Goal: Task Accomplishment & Management: Complete application form

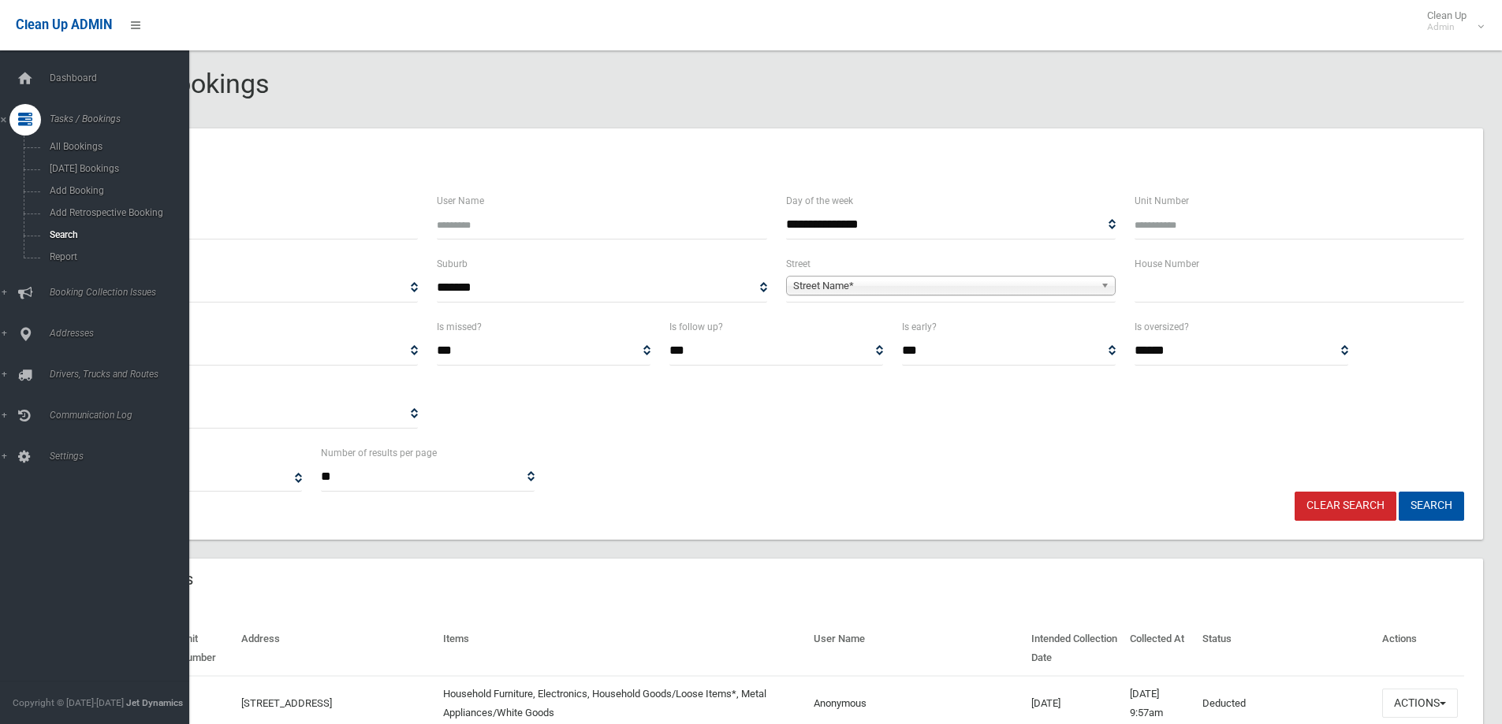
select select
click at [68, 74] on span "Dashboard" at bounding box center [123, 78] width 156 height 11
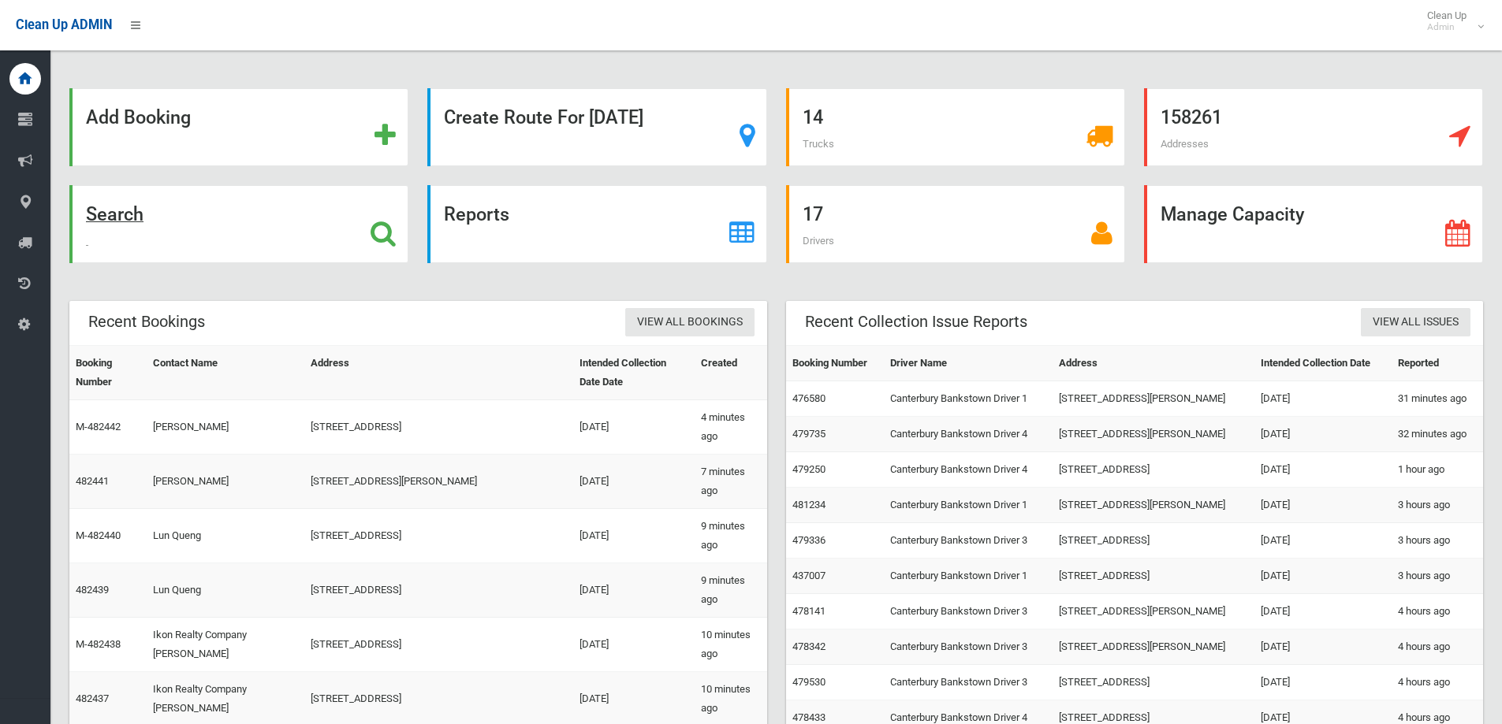
click at [117, 217] on strong "Search" at bounding box center [115, 214] width 58 height 22
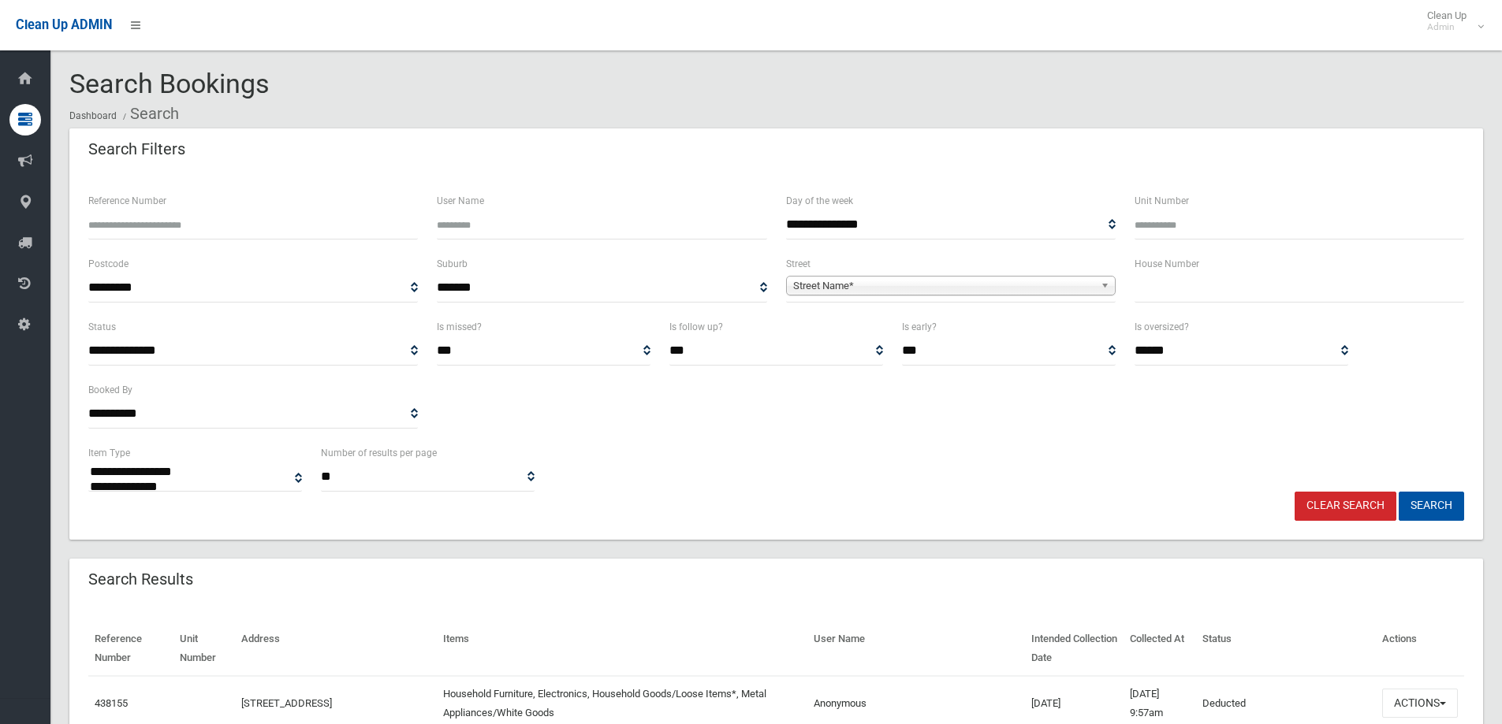
select select
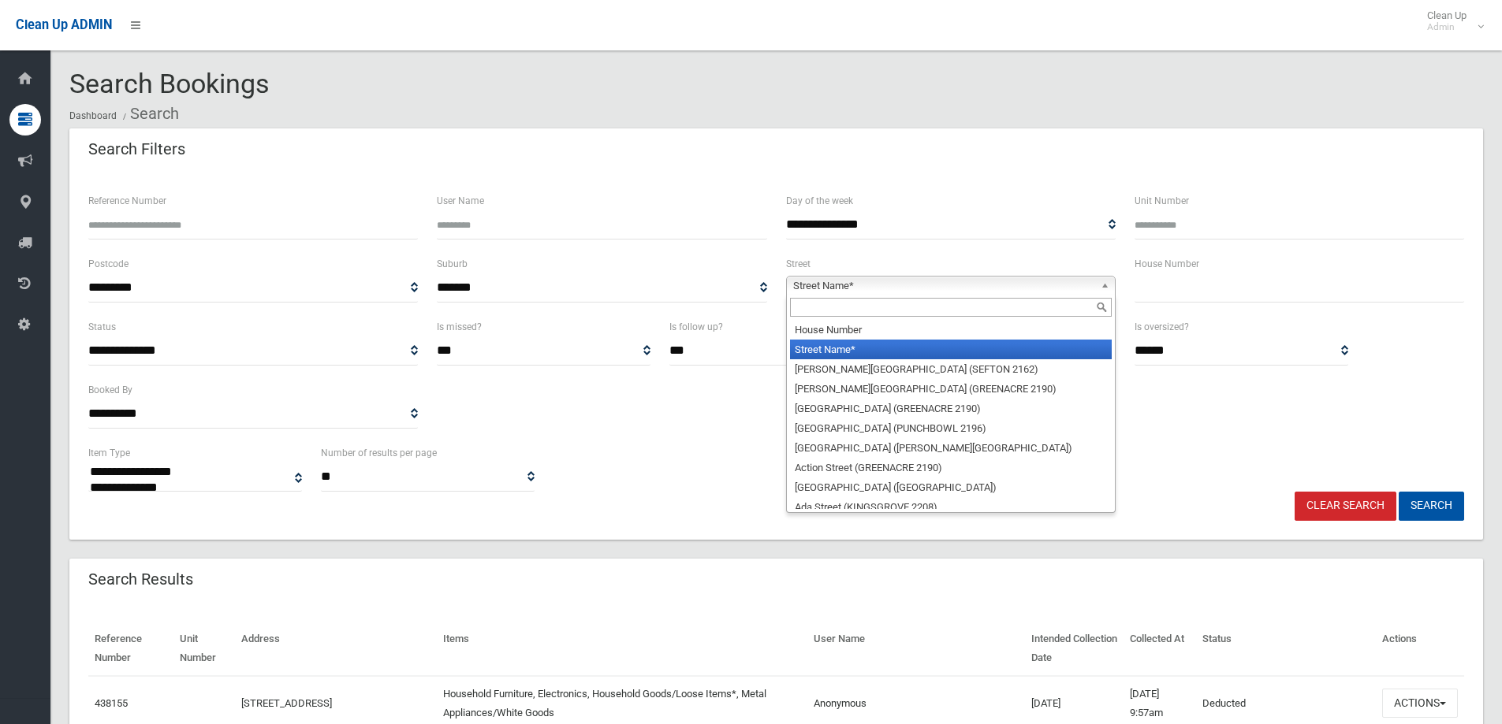
click at [906, 289] on span "Street Name*" at bounding box center [943, 286] width 301 height 19
click at [898, 307] on input "text" at bounding box center [951, 307] width 322 height 19
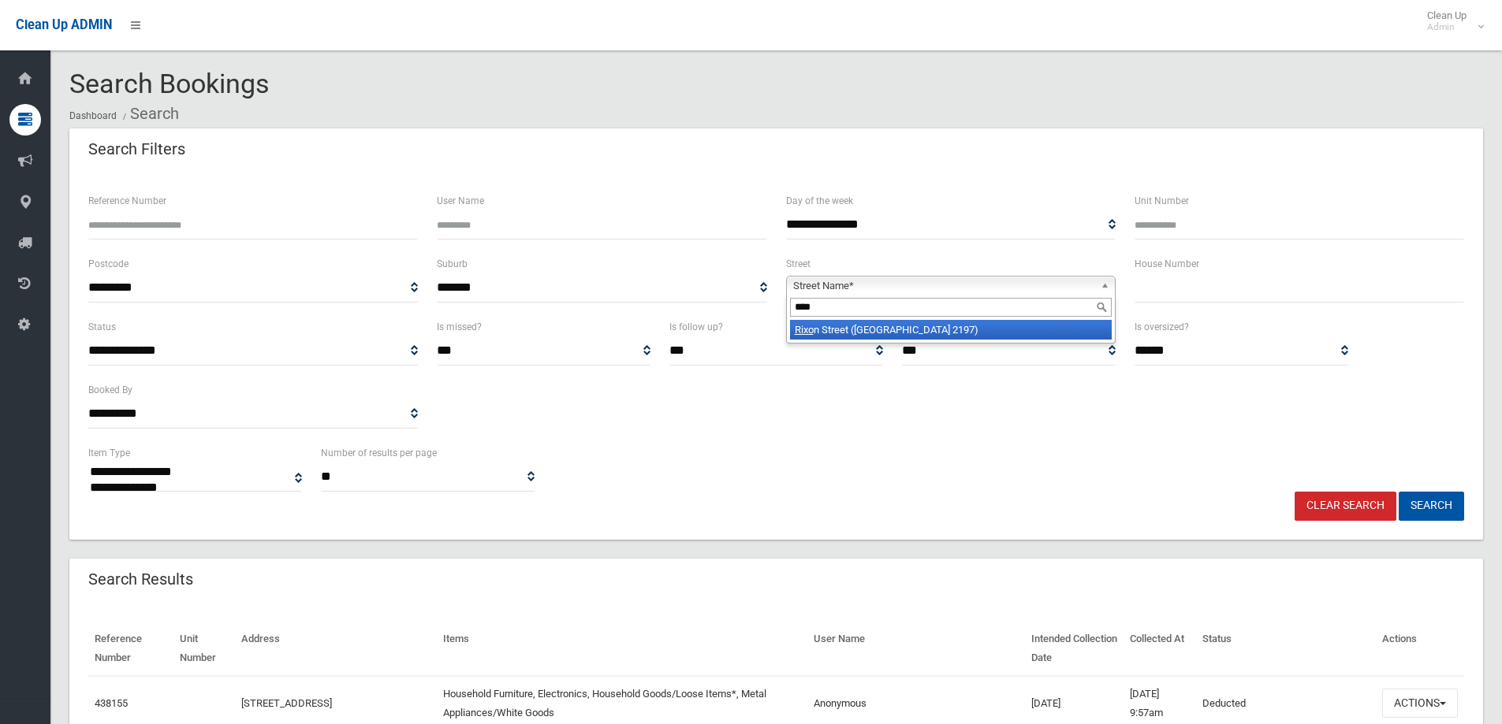
type input "****"
click at [892, 337] on li "Rixo n Street (BASS HILL 2197)" at bounding box center [951, 330] width 322 height 20
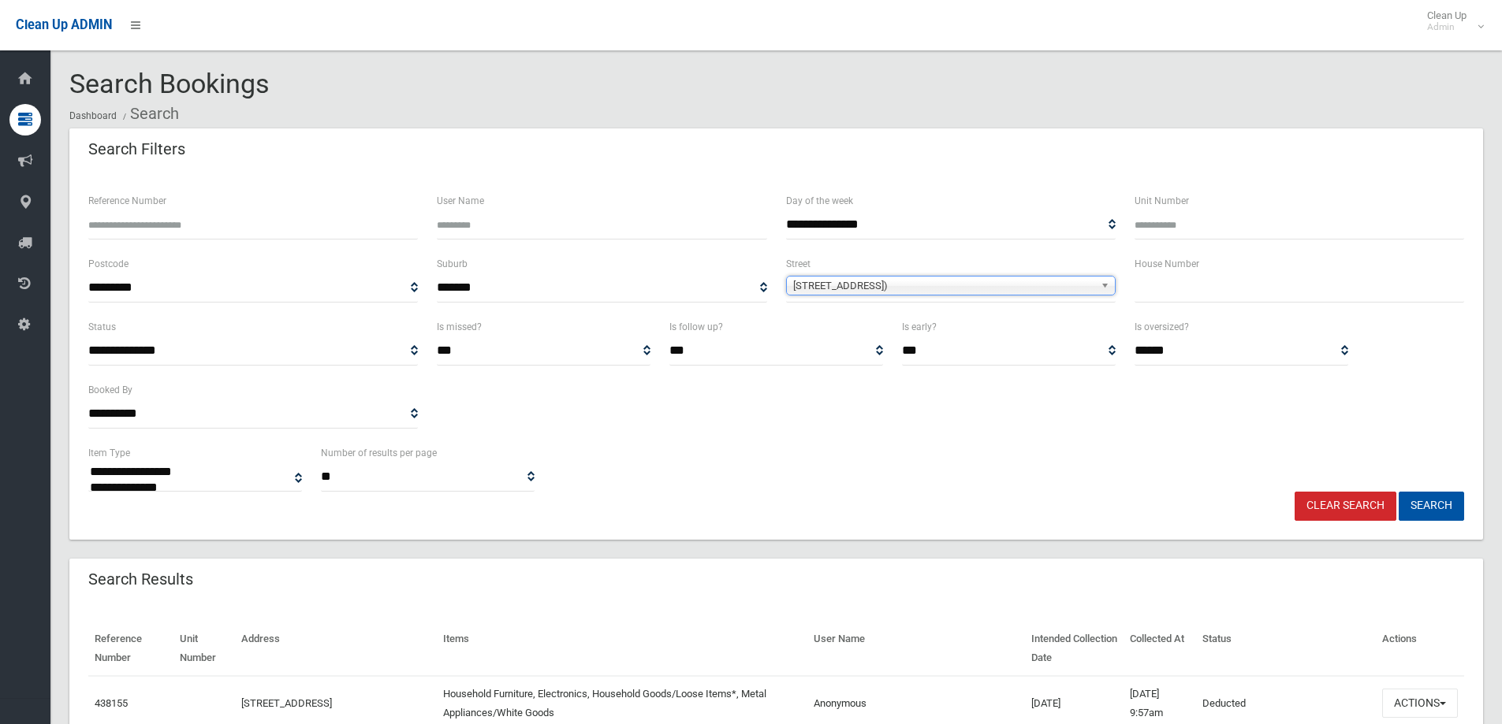
click at [1194, 307] on div "House Number" at bounding box center [1299, 286] width 348 height 63
click at [1181, 302] on input "text" at bounding box center [1299, 288] width 330 height 29
type input "*"
click at [1398, 492] on button "Search" at bounding box center [1430, 506] width 65 height 29
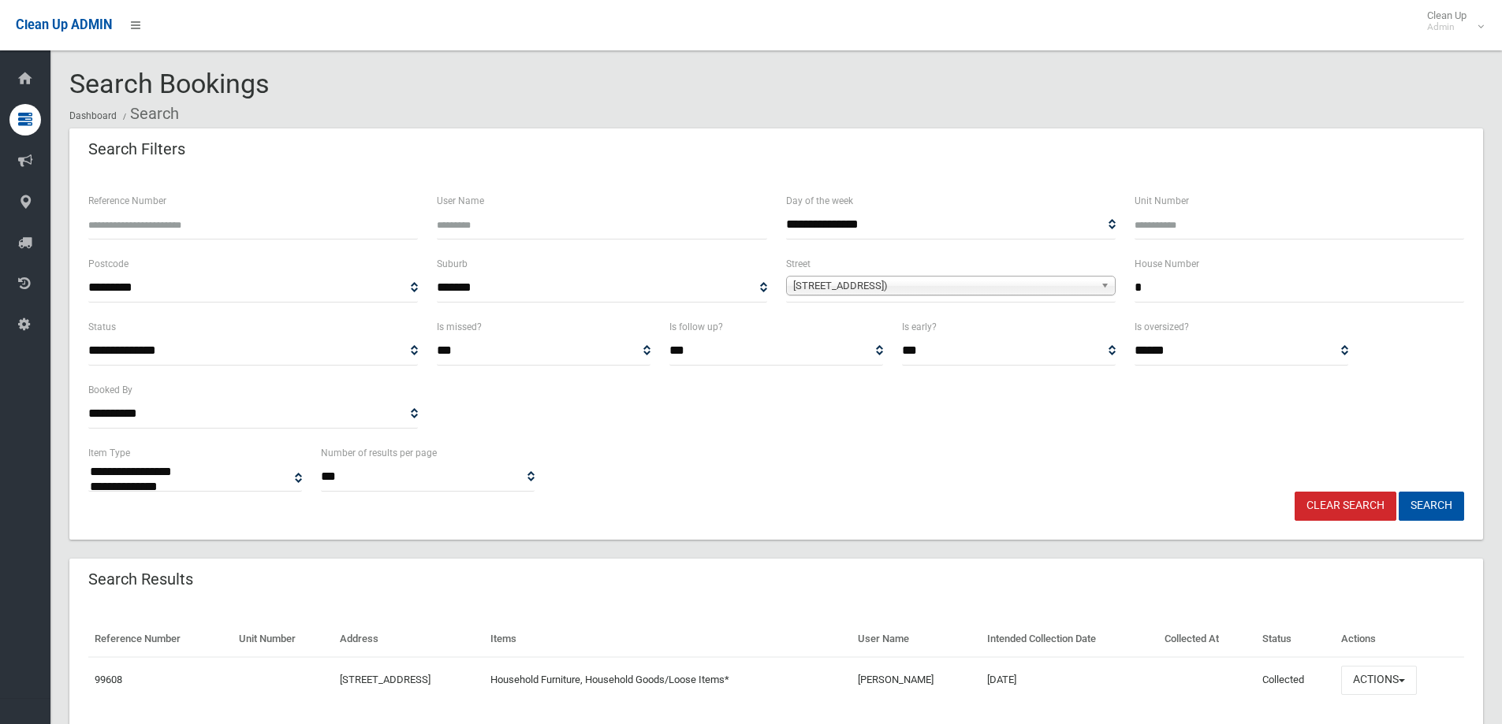
select select
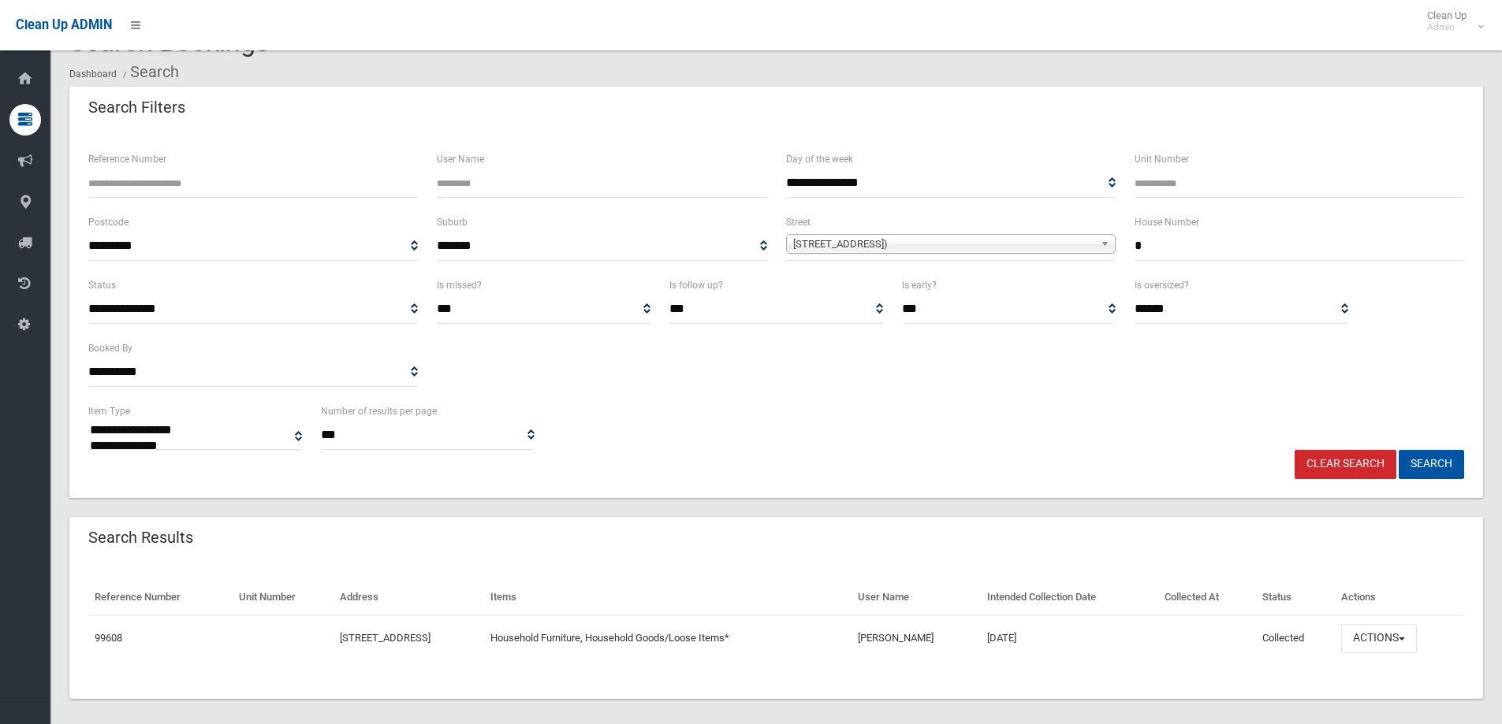
scroll to position [54, 0]
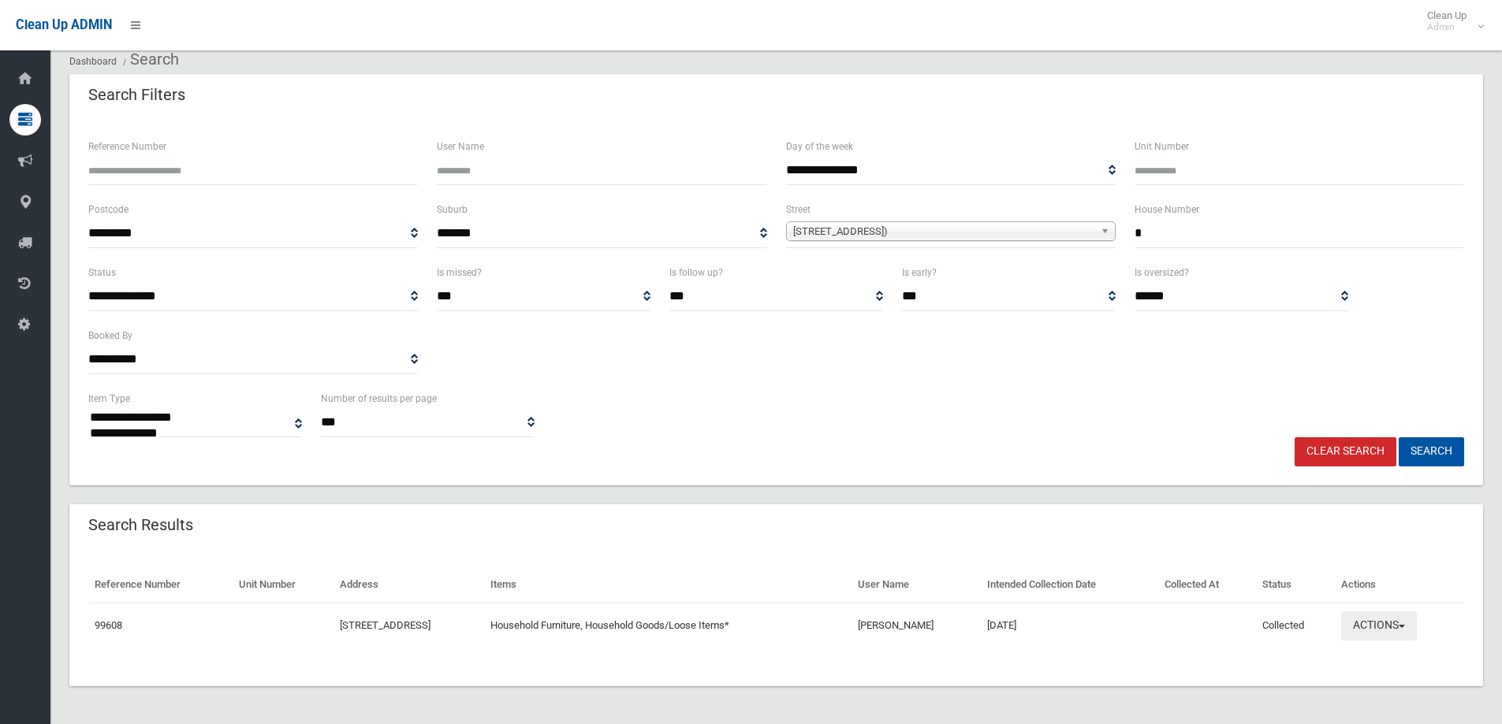
click at [1405, 628] on span "button" at bounding box center [1401, 626] width 6 height 3
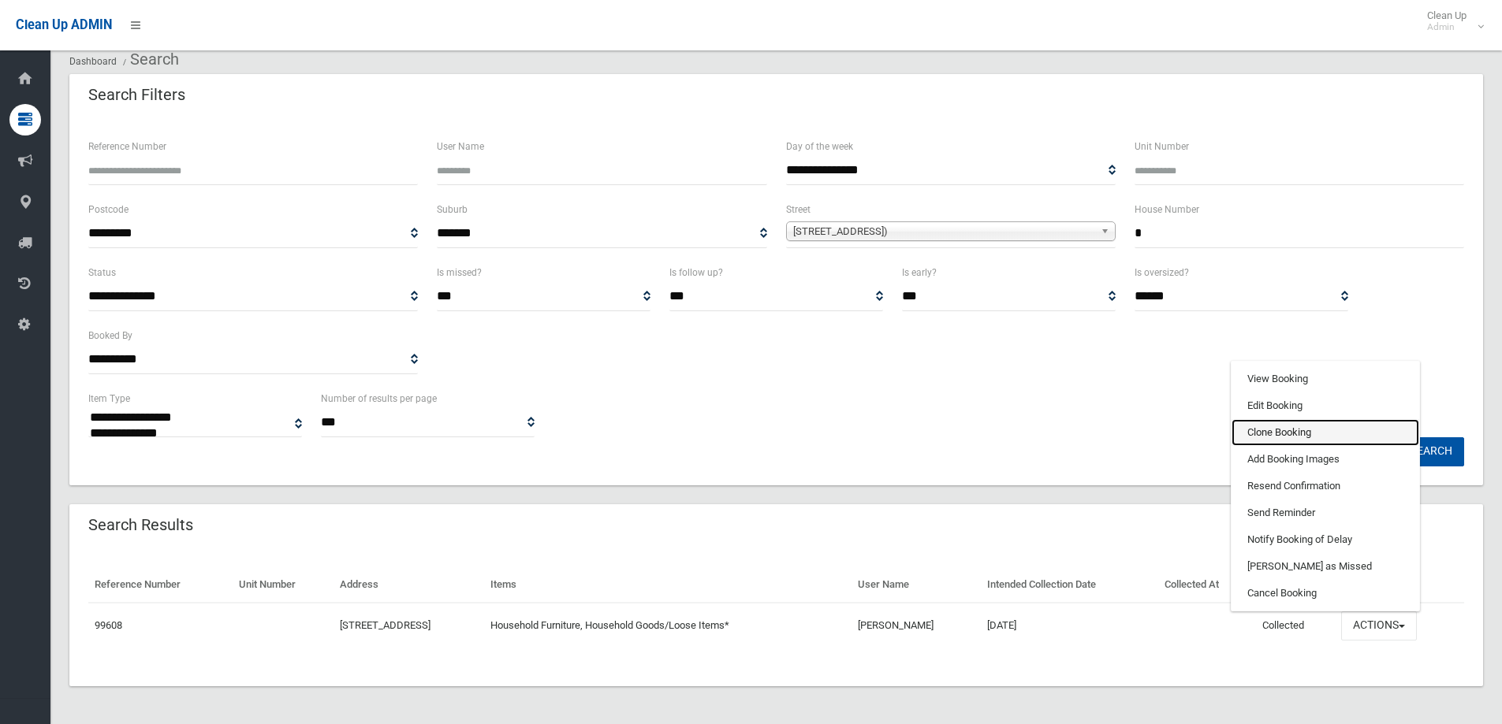
click at [1268, 437] on link "Clone Booking" at bounding box center [1325, 432] width 188 height 27
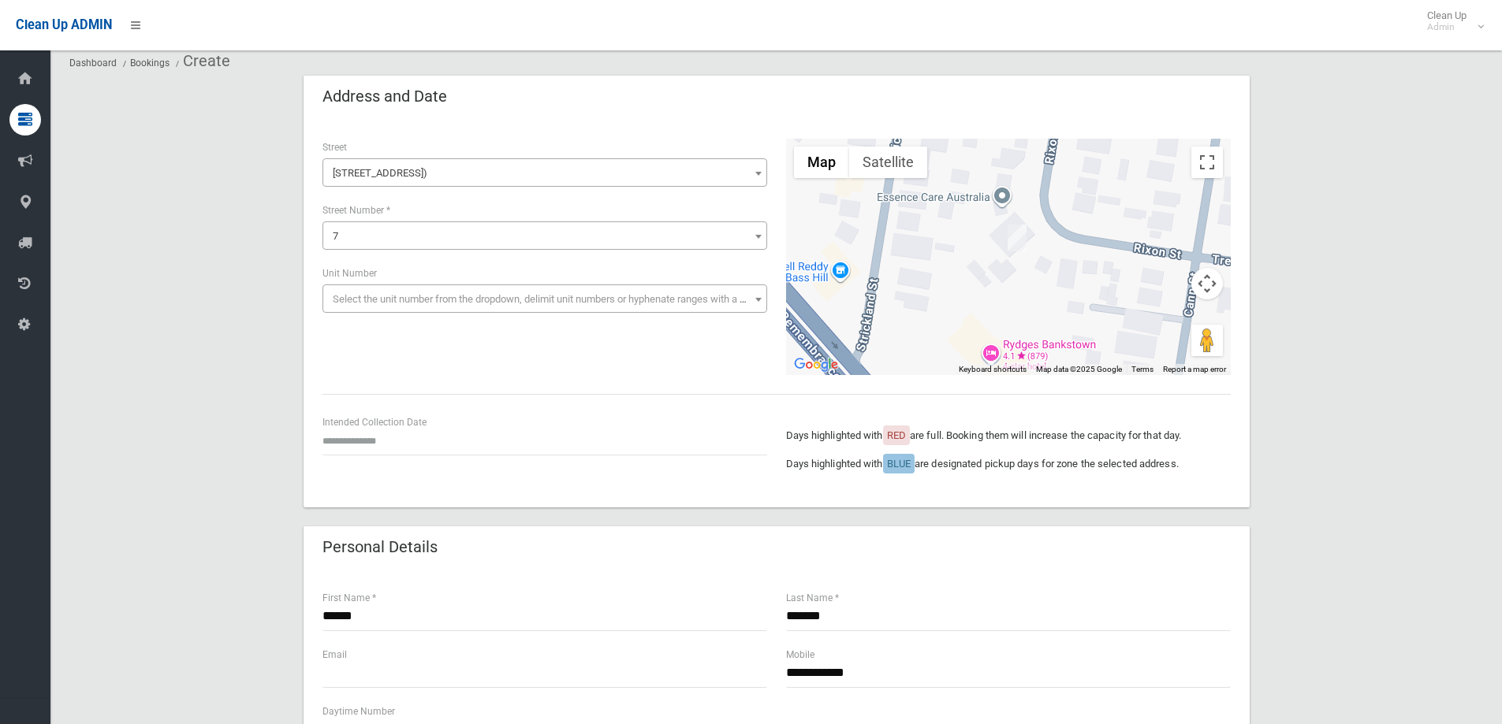
scroll to position [158, 0]
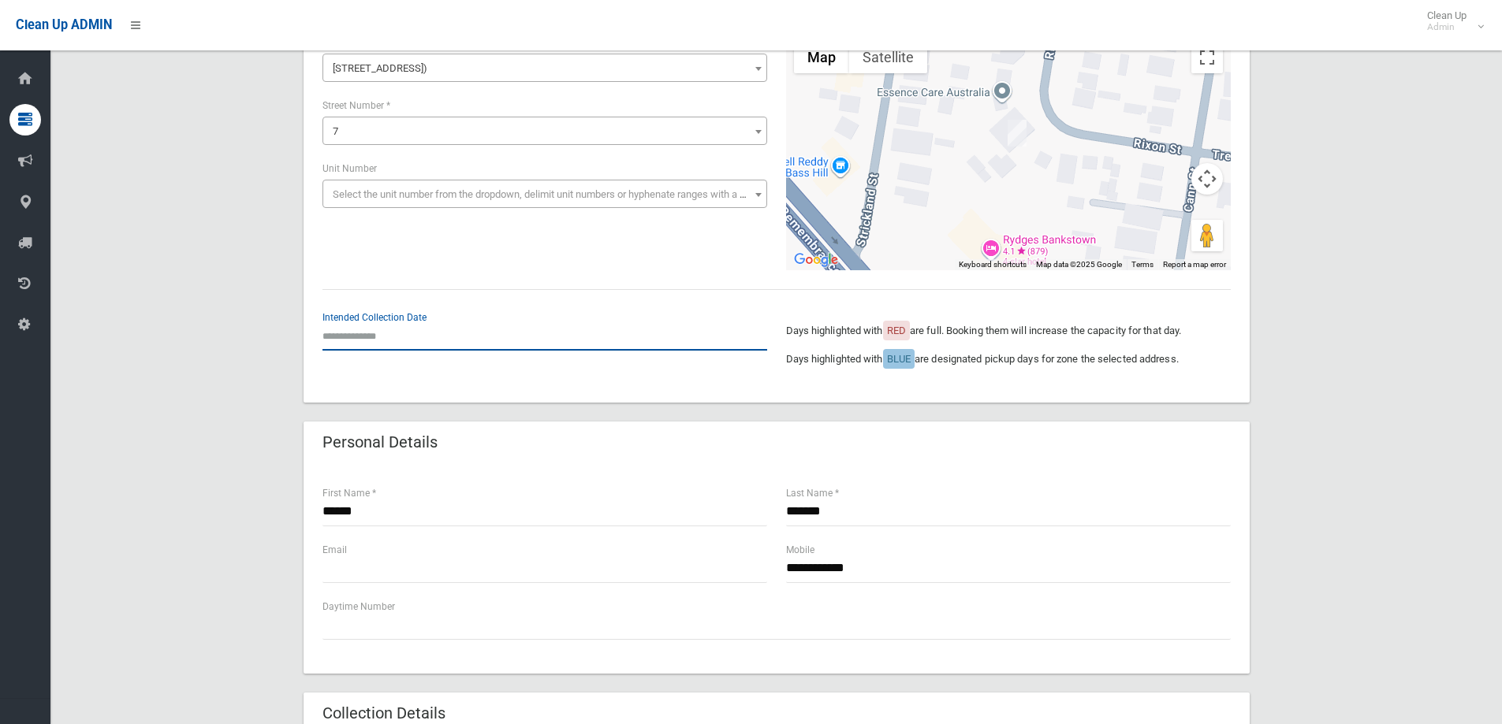
click at [378, 339] on input "text" at bounding box center [544, 336] width 445 height 29
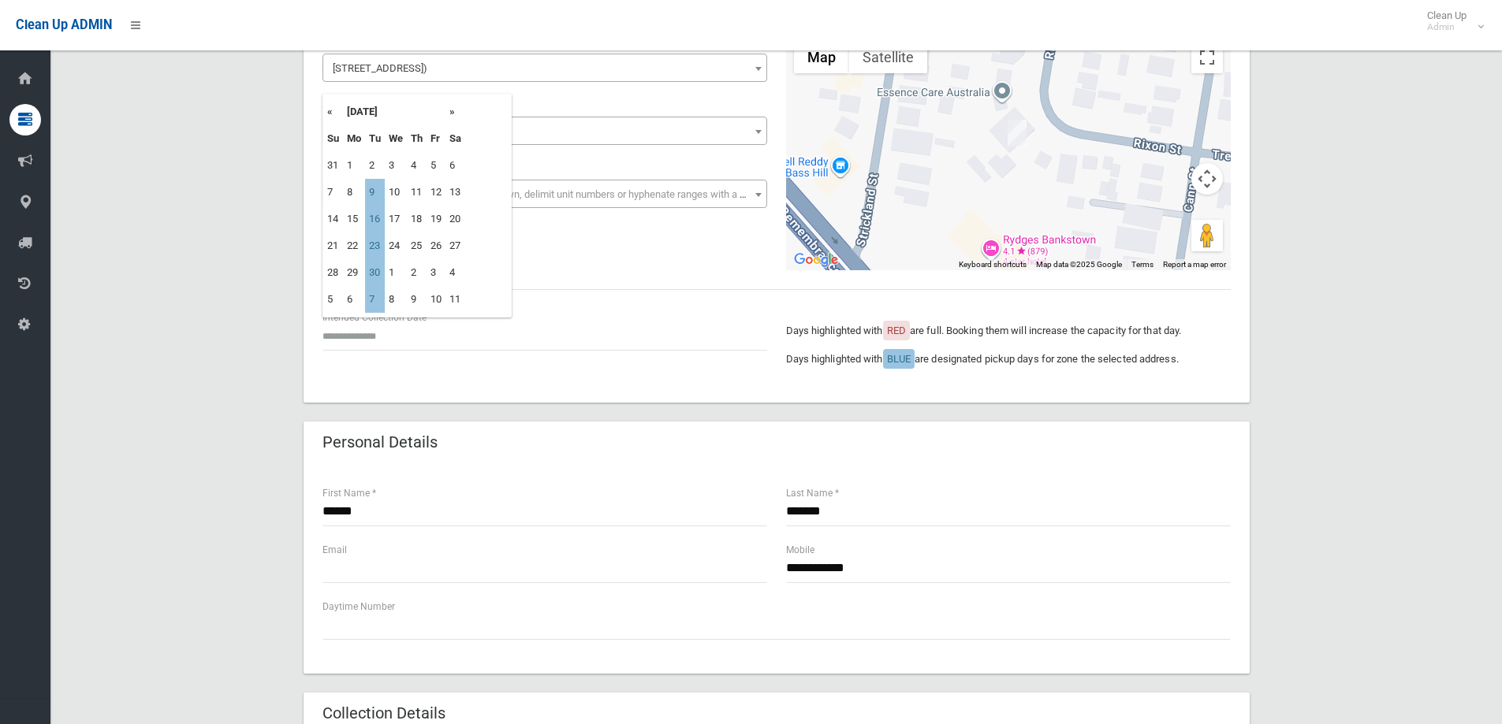
drag, startPoint x: 380, startPoint y: 218, endPoint x: 475, endPoint y: 219, distance: 94.6
click at [380, 218] on td "16" at bounding box center [375, 219] width 20 height 27
type input "**********"
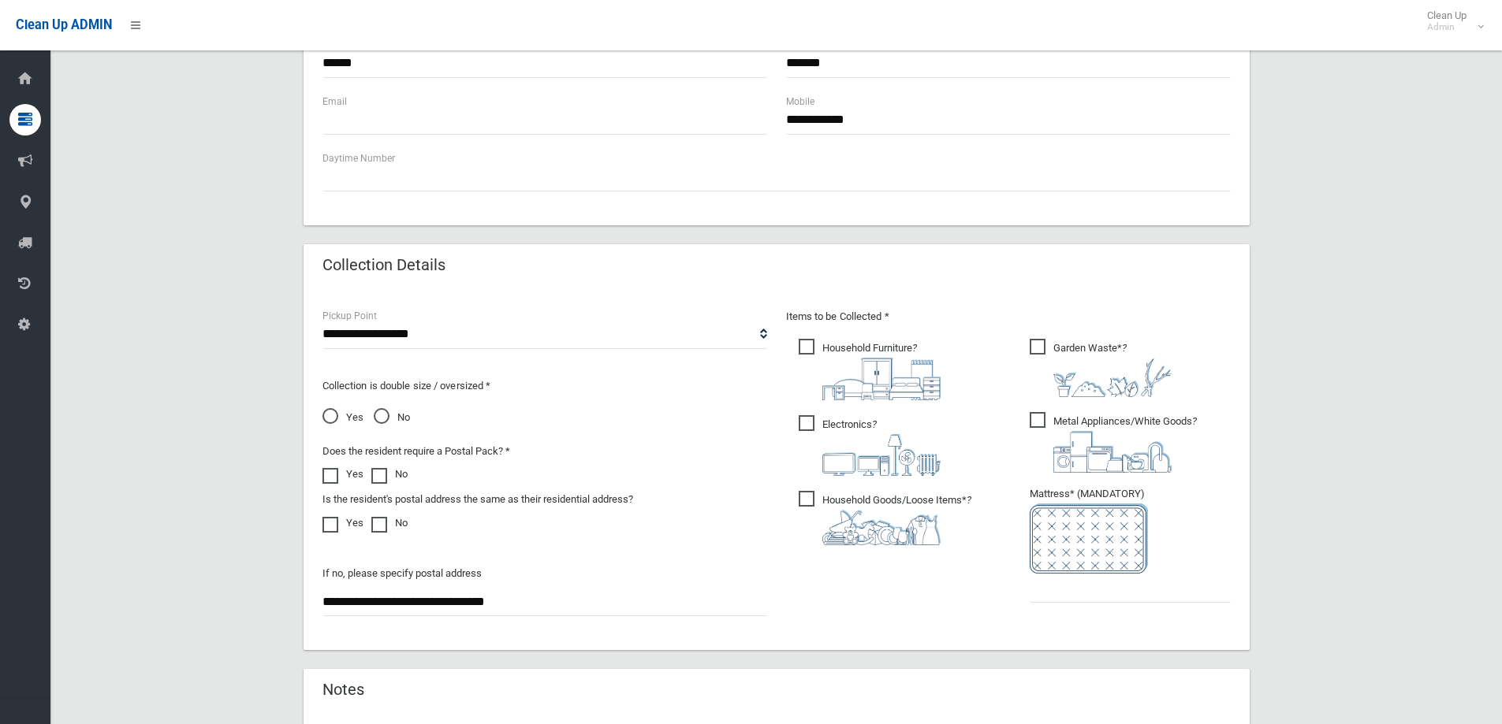
scroll to position [631, 0]
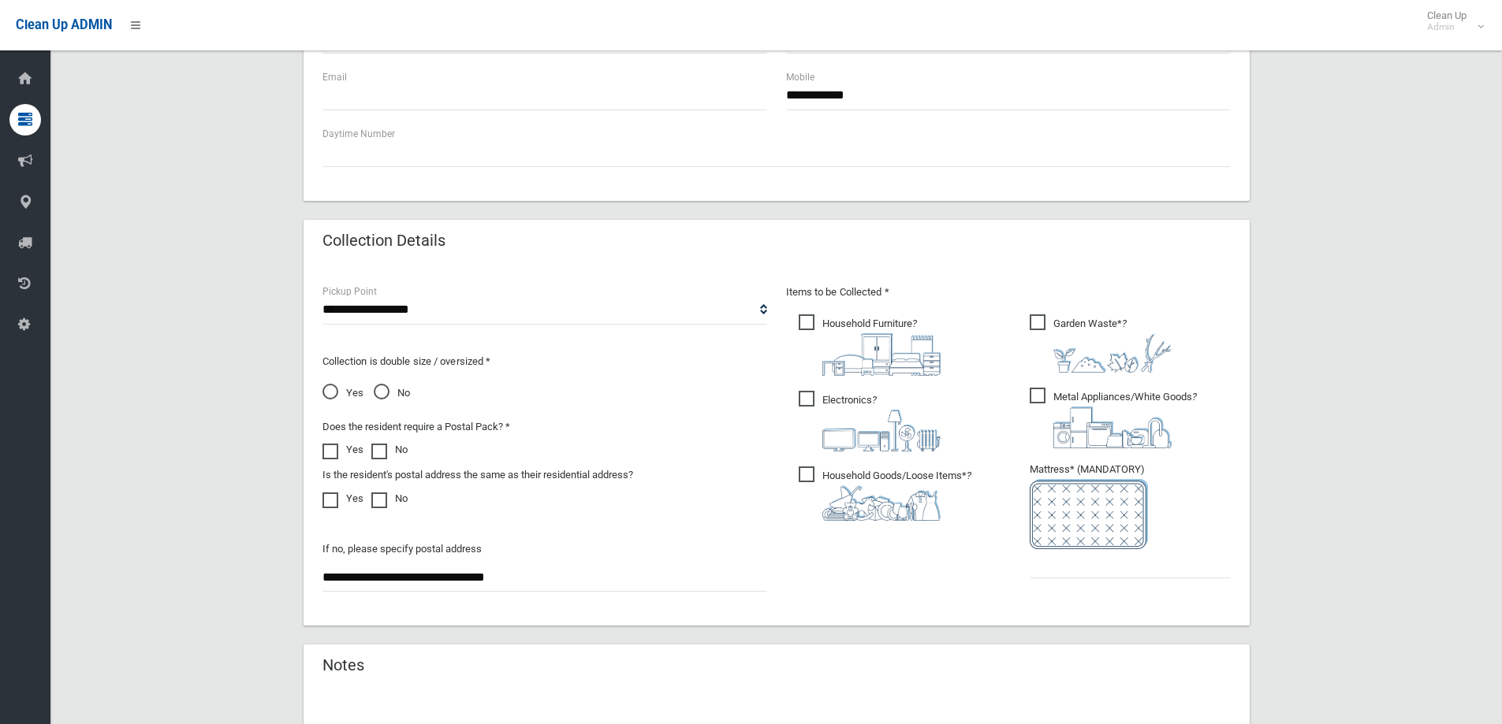
click at [1061, 326] on span "Garden Waste* ?" at bounding box center [1101, 344] width 142 height 58
click at [1079, 421] on img at bounding box center [1112, 428] width 118 height 42
click at [858, 422] on img at bounding box center [881, 431] width 118 height 42
click at [1104, 572] on input "text" at bounding box center [1130, 563] width 201 height 29
click at [352, 390] on span "Yes" at bounding box center [342, 393] width 41 height 19
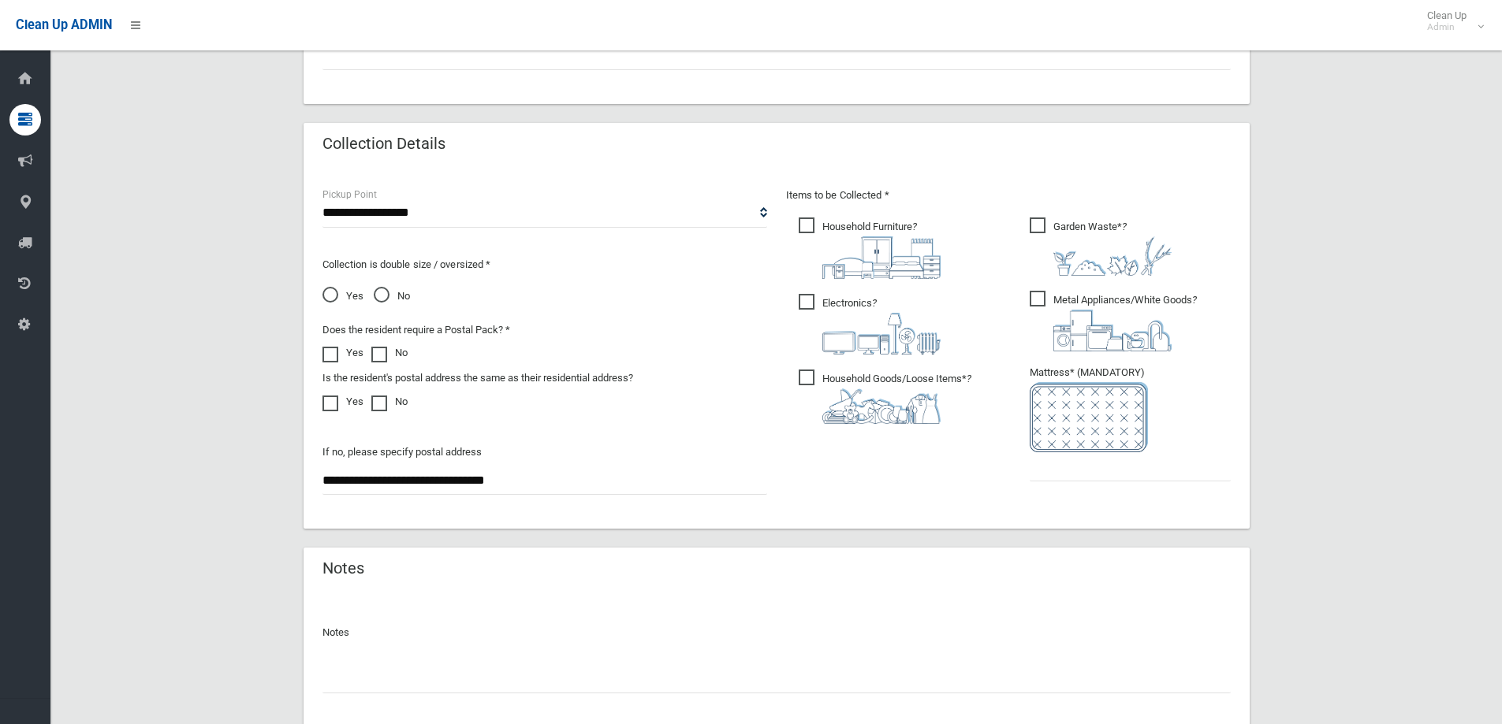
scroll to position [836, 0]
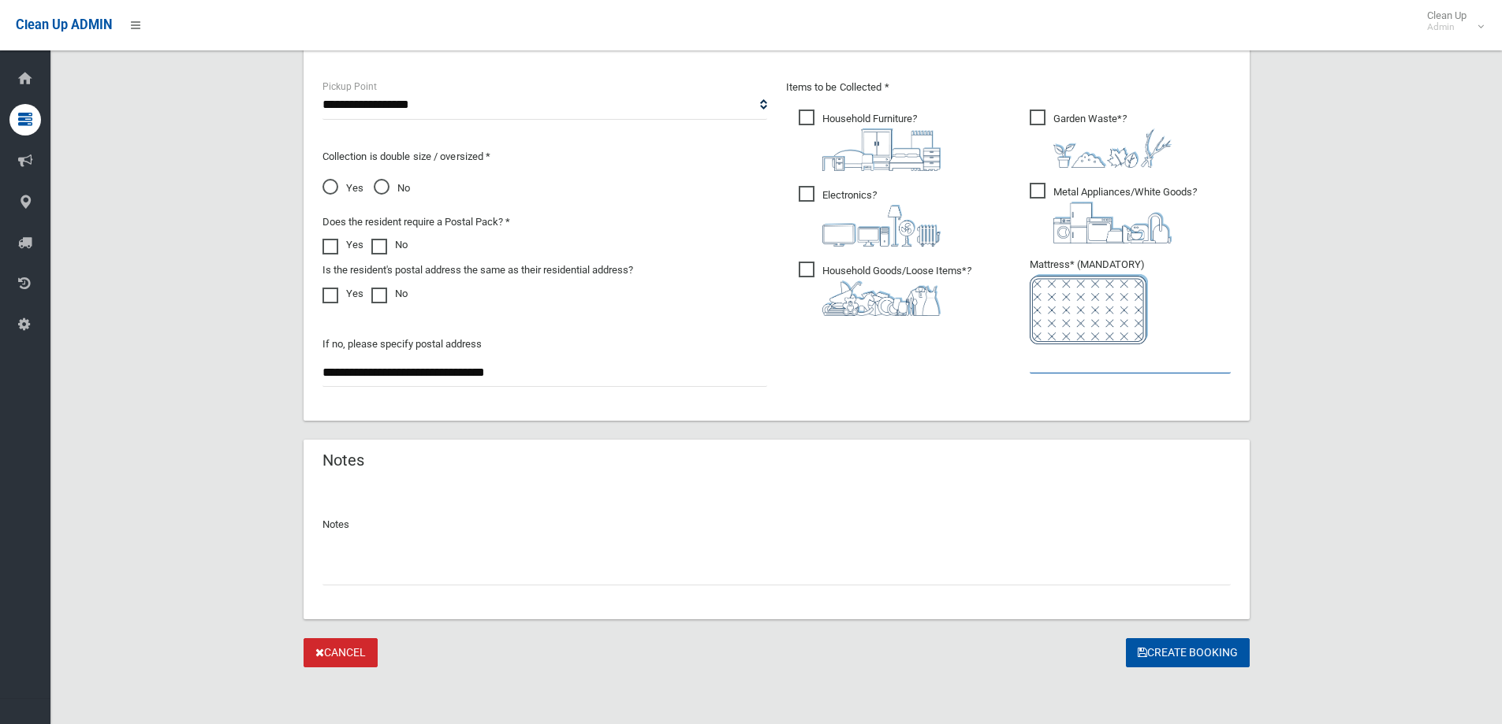
click at [1033, 361] on input "text" at bounding box center [1130, 358] width 201 height 29
type input "*"
click at [1168, 654] on button "Create Booking" at bounding box center [1188, 653] width 124 height 29
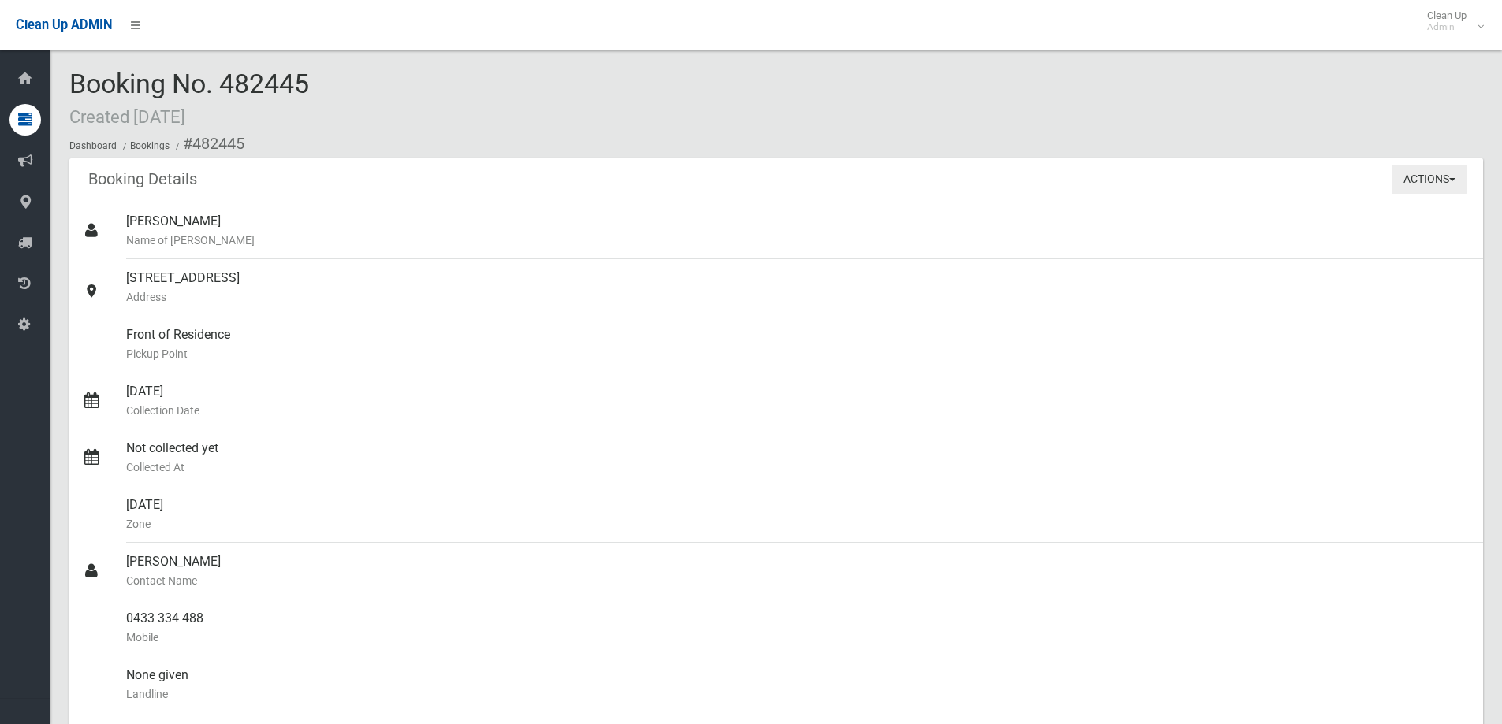
click at [1421, 187] on button "Actions" at bounding box center [1429, 179] width 76 height 29
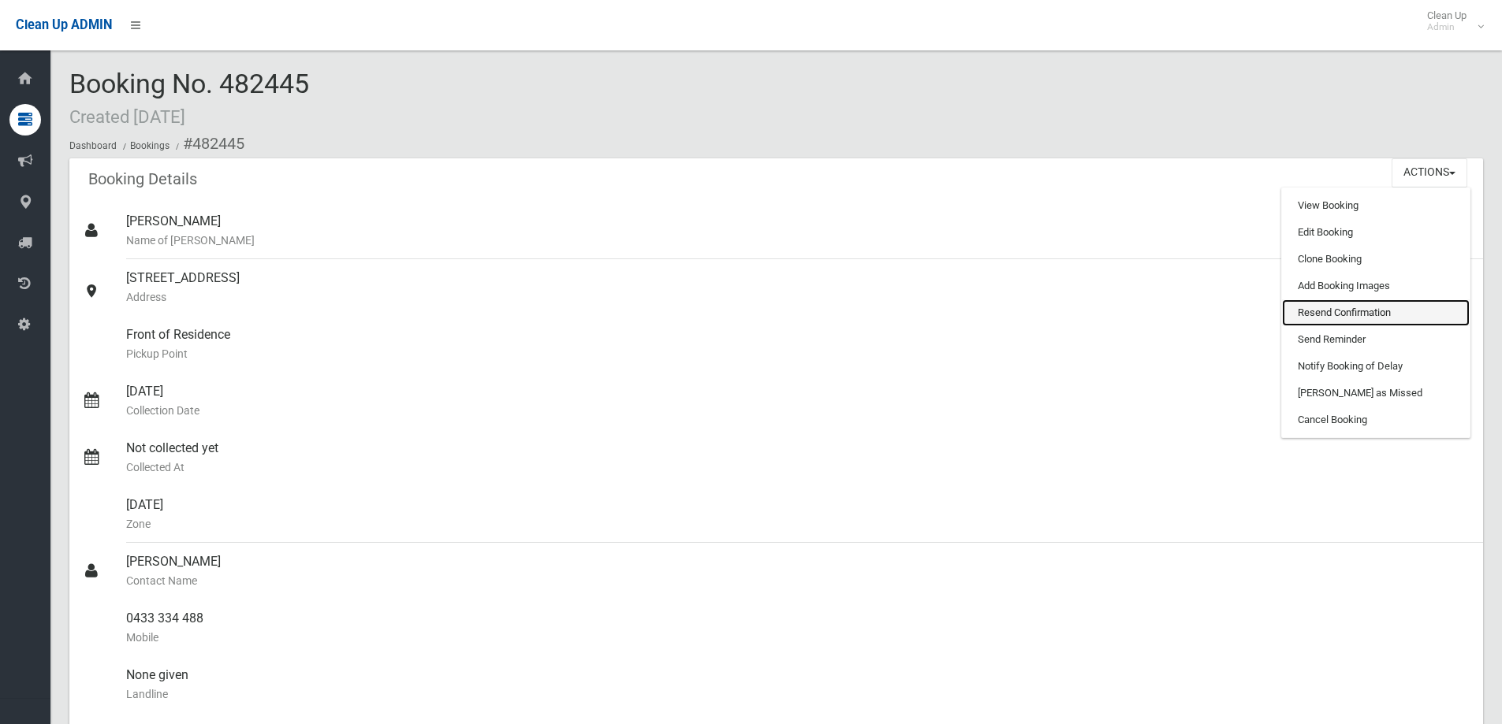
click at [1334, 315] on link "Resend Confirmation" at bounding box center [1376, 313] width 188 height 27
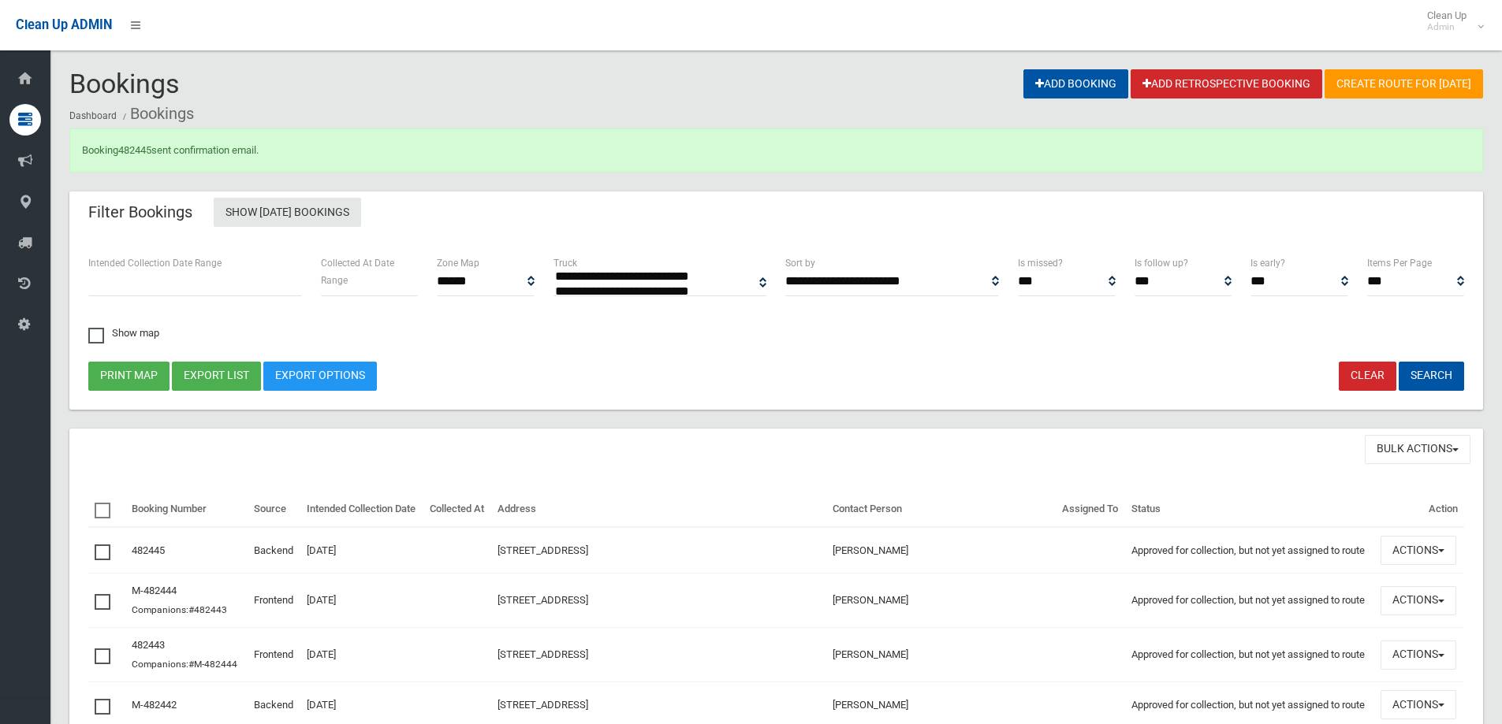
select select
